Goal: Find specific page/section: Find specific page/section

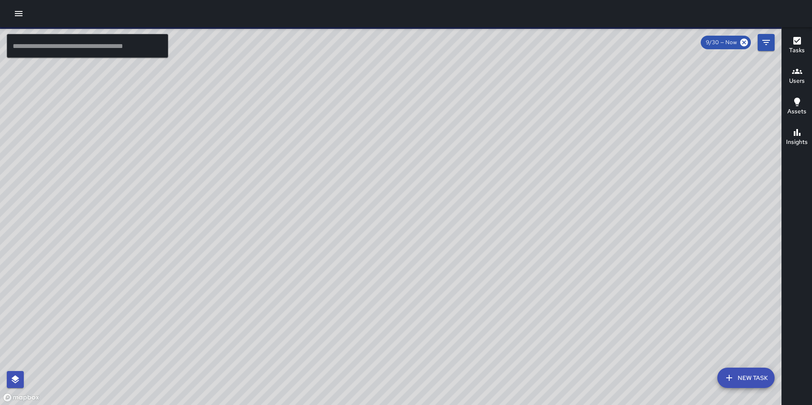
click at [17, 14] on icon "button" at bounding box center [19, 13] width 8 height 5
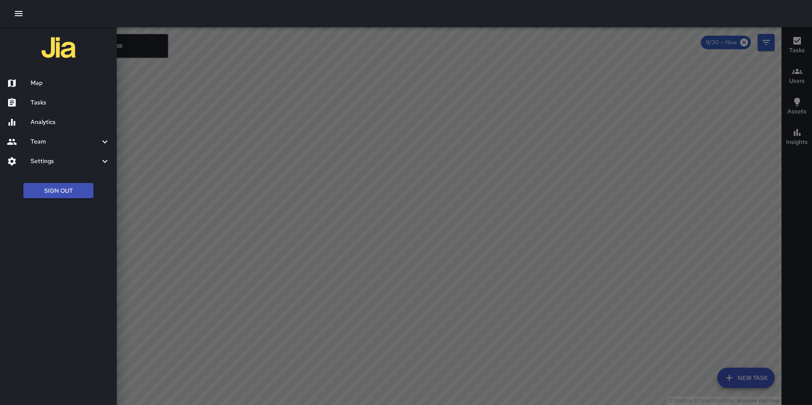
click at [39, 103] on h6 "Tasks" at bounding box center [70, 102] width 79 height 9
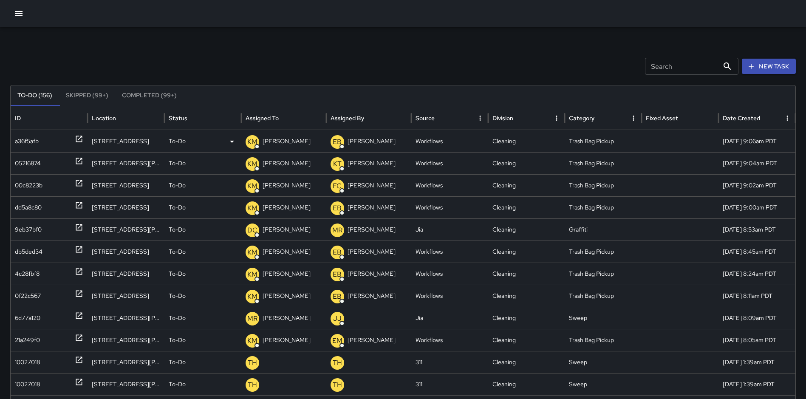
click at [227, 139] on icon at bounding box center [232, 141] width 10 height 10
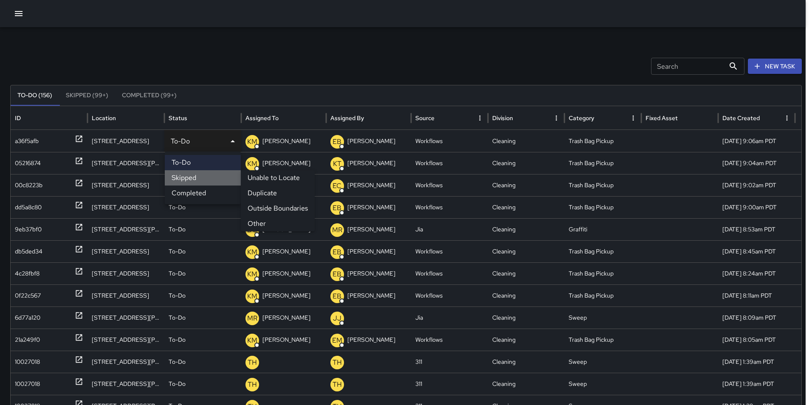
click at [193, 180] on li "Skipped" at bounding box center [203, 177] width 76 height 15
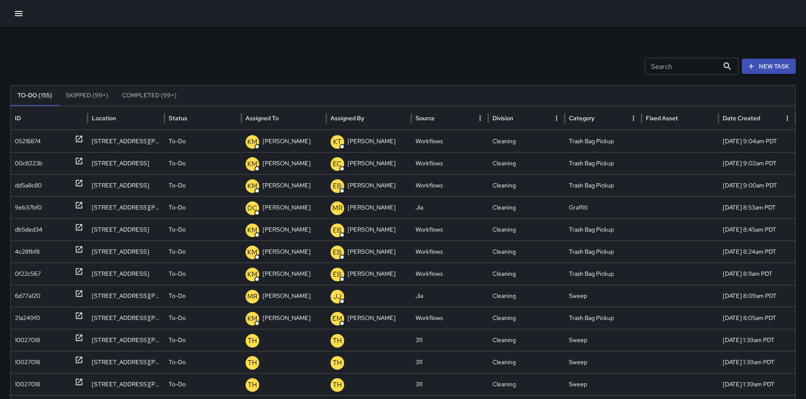
click at [89, 95] on button "Skipped (99+)" at bounding box center [87, 95] width 56 height 20
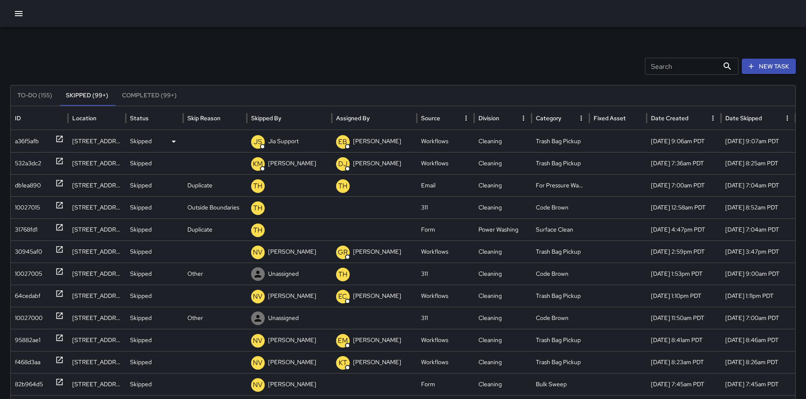
click at [166, 142] on div "Skipped" at bounding box center [154, 141] width 49 height 22
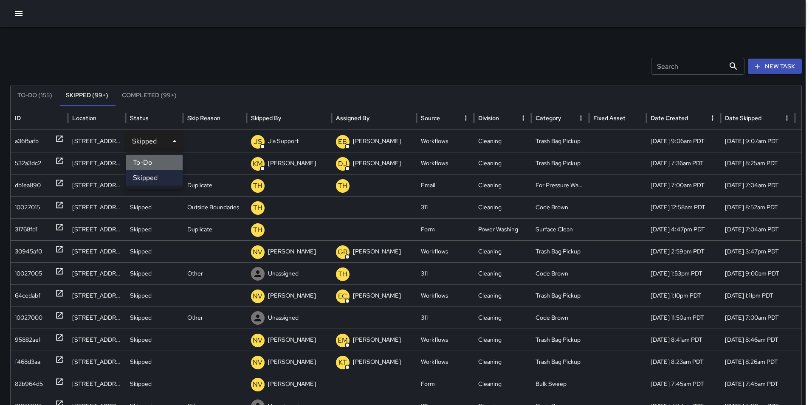
click at [161, 161] on li "To-Do" at bounding box center [154, 162] width 56 height 15
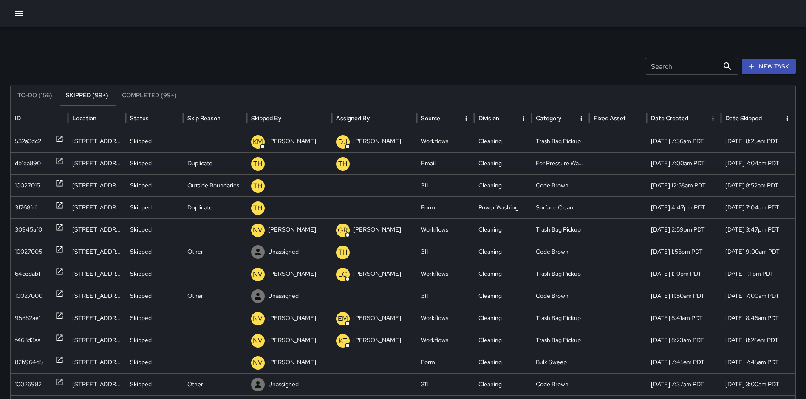
click at [38, 94] on button "To-Do (156)" at bounding box center [35, 95] width 48 height 20
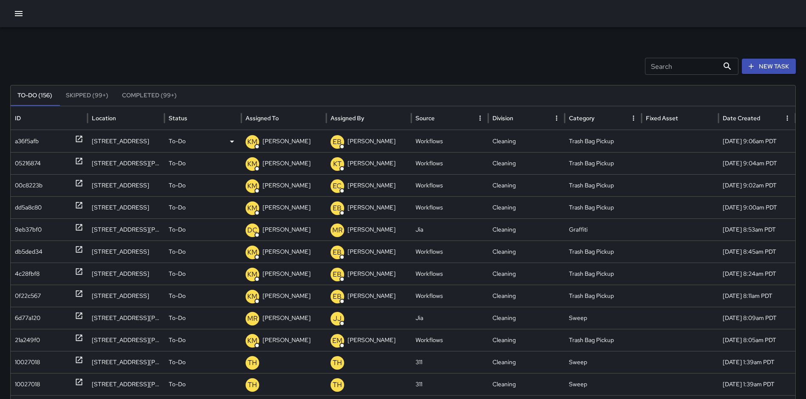
click at [230, 141] on icon at bounding box center [232, 141] width 10 height 10
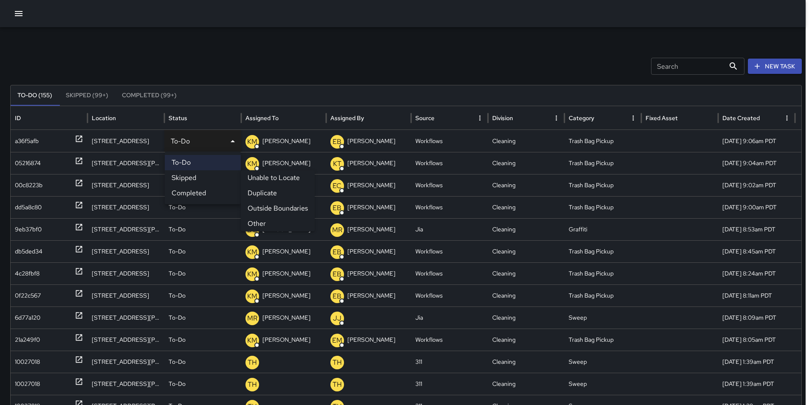
click at [260, 55] on div at bounding box center [406, 202] width 812 height 405
